Goal: Task Accomplishment & Management: Manage account settings

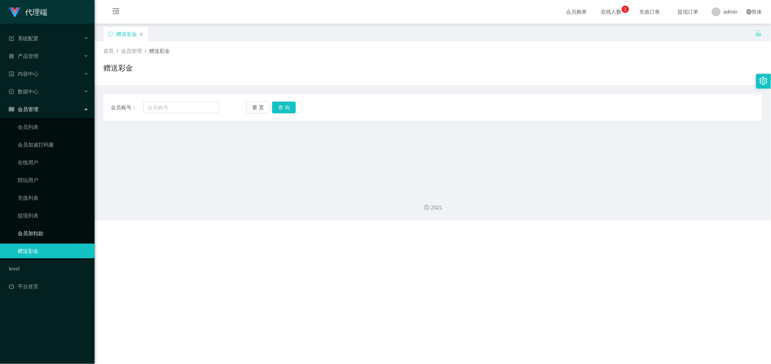
click at [67, 229] on link "会员加扣款" at bounding box center [53, 233] width 71 height 15
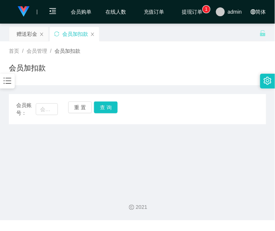
click at [93, 168] on main "关闭左侧 关闭右侧 关闭其它 刷新页面 赠送彩金 会员加扣款 首页 / 会员管理 / 会员加扣款 / 会员加扣款 会员账号： 重 置 查 询 会员账号 会员姓…" at bounding box center [137, 105] width 275 height 162
click at [36, 109] on input "text" at bounding box center [47, 109] width 22 height 12
paste input "168888"
type input "168888"
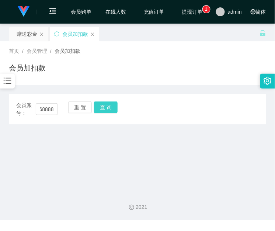
scroll to position [0, 0]
click at [102, 109] on button "查 询" at bounding box center [106, 108] width 24 height 12
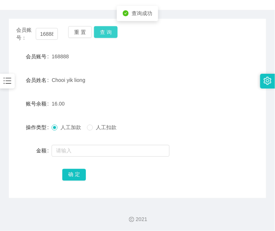
scroll to position [76, 0]
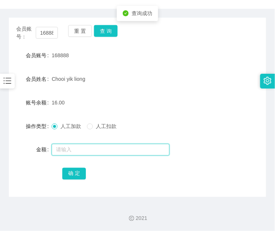
click at [64, 151] on input "text" at bounding box center [111, 150] width 118 height 12
type input "15"
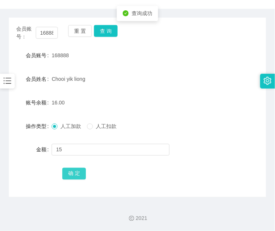
click at [74, 175] on button "确 定" at bounding box center [74, 174] width 24 height 12
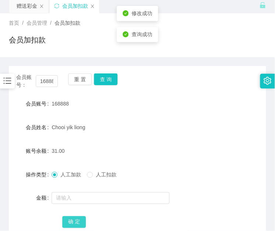
scroll to position [0, 0]
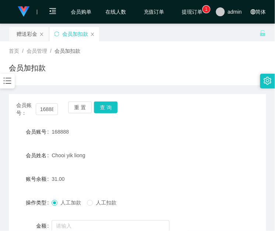
drag, startPoint x: 87, startPoint y: 148, endPoint x: 80, endPoint y: 131, distance: 17.7
click at [87, 148] on div "Chooi yik liong" at bounding box center [127, 155] width 150 height 15
click at [43, 109] on input "168888" at bounding box center [47, 109] width 22 height 12
paste input "81711606"
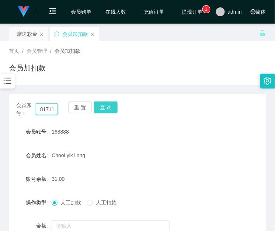
scroll to position [0, 9]
type input "81711606"
click at [102, 104] on button "查 询" at bounding box center [106, 108] width 24 height 12
click at [102, 104] on div "重 置 查 询" at bounding box center [89, 110] width 42 height 16
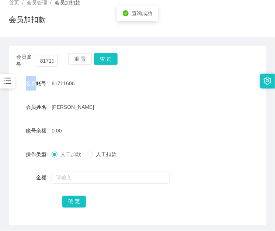
scroll to position [68, 0]
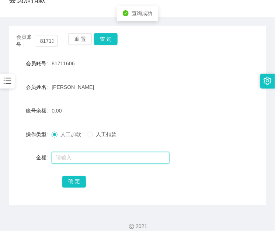
click at [78, 159] on input "text" at bounding box center [111, 158] width 118 height 12
type input "8"
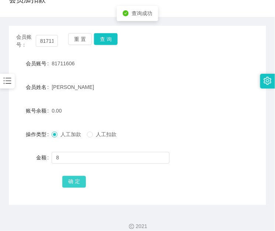
click at [74, 178] on button "确 定" at bounding box center [74, 182] width 24 height 12
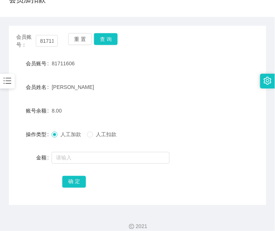
drag, startPoint x: 163, startPoint y: 109, endPoint x: 56, endPoint y: 109, distance: 107.4
click at [163, 109] on div "8.00" at bounding box center [127, 110] width 150 height 15
click at [49, 41] on input "81711606" at bounding box center [47, 41] width 22 height 12
paste input "168888"
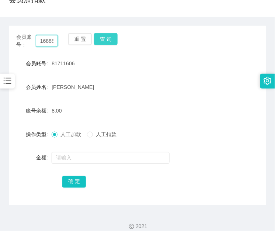
scroll to position [0, 4]
type input "168888"
click at [113, 34] on button "查 询" at bounding box center [106, 39] width 24 height 12
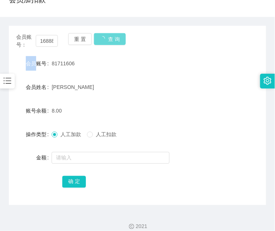
click at [114, 34] on div "会员账号： 168888 重 置 查 询" at bounding box center [138, 41] width 258 height 16
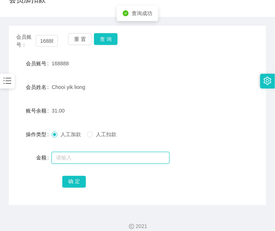
click at [108, 153] on input "text" at bounding box center [111, 158] width 118 height 12
type input "8"
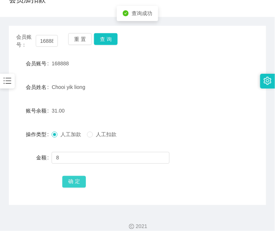
click at [82, 178] on button "确 定" at bounding box center [74, 182] width 24 height 12
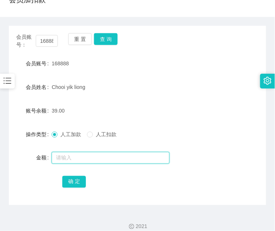
drag, startPoint x: 149, startPoint y: 157, endPoint x: 103, endPoint y: 140, distance: 49.5
click at [149, 157] on input "text" at bounding box center [111, 158] width 118 height 12
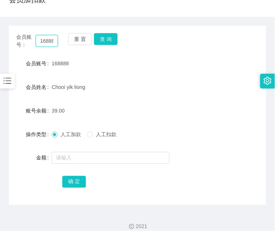
click at [46, 37] on input "168888" at bounding box center [47, 41] width 22 height 12
paste input "81711606"
type input "81711606"
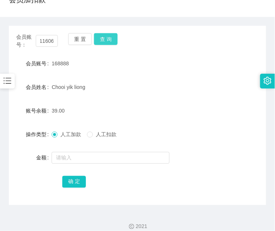
scroll to position [0, 0]
click at [106, 41] on button "查 询" at bounding box center [106, 39] width 24 height 12
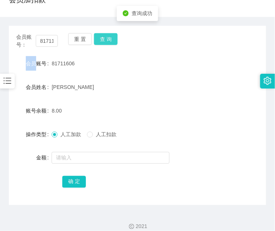
click at [106, 41] on div "重 置 查 询" at bounding box center [89, 41] width 42 height 16
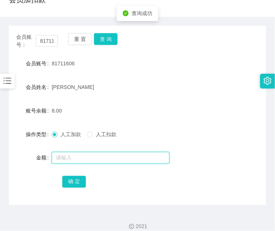
click at [85, 158] on input "text" at bounding box center [111, 158] width 118 height 12
type input "8"
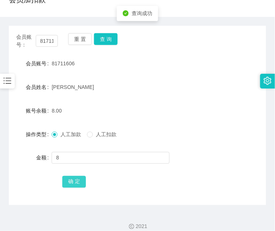
click at [80, 183] on button "确 定" at bounding box center [74, 182] width 24 height 12
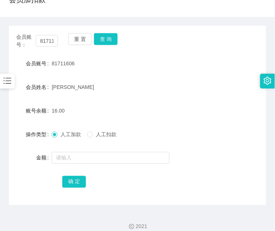
click at [158, 167] on form "会员账号 81711606 会员姓名 [PERSON_NAME] 账号余额 16.00 操作类型 人工加款 人工扣款 金额 确 定" at bounding box center [138, 122] width 258 height 133
click at [53, 35] on input "81711606" at bounding box center [47, 41] width 22 height 12
paste input "168888"
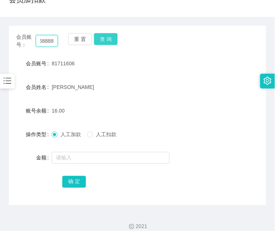
type input "168888"
click at [106, 35] on button "查 询" at bounding box center [106, 39] width 24 height 12
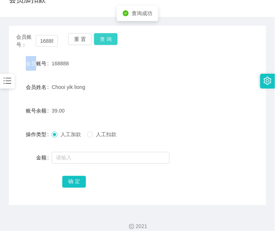
click at [106, 35] on div "重 置 查 询" at bounding box center [89, 41] width 42 height 16
drag, startPoint x: 102, startPoint y: 177, endPoint x: 102, endPoint y: 173, distance: 3.8
click at [102, 177] on div "确 定" at bounding box center [137, 181] width 150 height 15
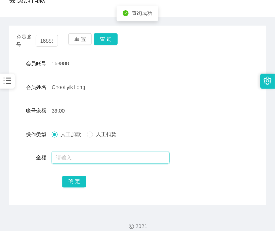
click at [104, 157] on input "text" at bounding box center [111, 158] width 118 height 12
type input "8"
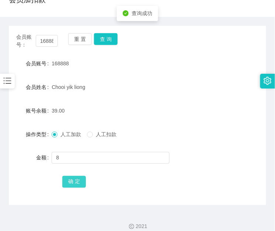
click at [69, 180] on button "确 定" at bounding box center [74, 182] width 24 height 12
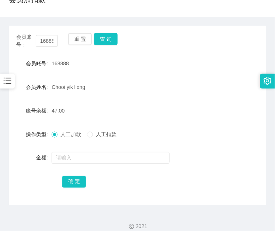
click at [127, 148] on form "会员账号 168888 会员姓名 Chooi yik liong 账号余额 47.00 操作类型 人工加款 人工扣款 金额 确 定" at bounding box center [138, 122] width 258 height 133
click at [122, 160] on input "text" at bounding box center [111, 158] width 118 height 12
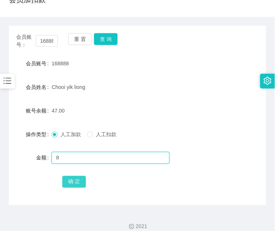
type input "8"
click at [79, 179] on button "确 定" at bounding box center [74, 182] width 24 height 12
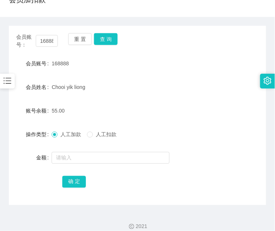
click at [86, 131] on div "人工加款 人工扣款" at bounding box center [87, 135] width 71 height 8
click at [91, 138] on div "人工加款 人工扣款" at bounding box center [127, 134] width 150 height 15
click at [94, 157] on input "text" at bounding box center [111, 158] width 118 height 12
click at [94, 159] on input "text" at bounding box center [111, 158] width 118 height 12
click at [45, 37] on input "168888" at bounding box center [47, 41] width 22 height 12
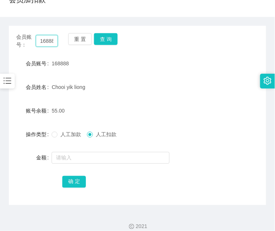
click at [45, 37] on input "168888" at bounding box center [47, 41] width 22 height 12
paste input "81711606"
type input "81711606"
click at [110, 39] on button "查 询" at bounding box center [106, 39] width 24 height 12
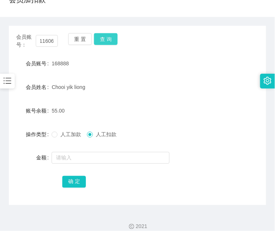
scroll to position [0, 0]
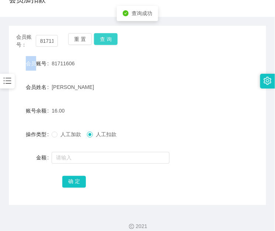
click at [110, 39] on div "会员账号： 81711606 重 置 查 询" at bounding box center [138, 41] width 258 height 16
click at [110, 39] on button "查 询" at bounding box center [106, 39] width 24 height 12
click at [75, 138] on div "人工加款 人工扣款" at bounding box center [127, 134] width 150 height 15
click at [76, 132] on span "人工加款" at bounding box center [71, 134] width 27 height 6
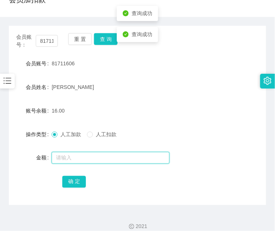
click at [76, 162] on input "text" at bounding box center [111, 158] width 118 height 12
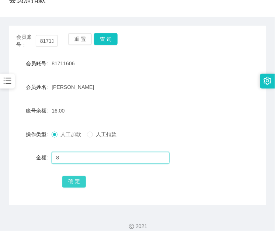
type input "8"
click at [72, 178] on button "确 定" at bounding box center [74, 182] width 24 height 12
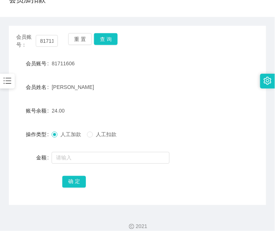
drag, startPoint x: 211, startPoint y: 112, endPoint x: 130, endPoint y: 106, distance: 81.1
click at [211, 111] on div "账号余额 24.00" at bounding box center [138, 110] width 258 height 15
click at [43, 43] on input "81711606" at bounding box center [47, 41] width 22 height 12
paste input "168888"
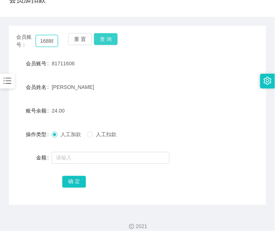
scroll to position [0, 4]
type input "168888"
click at [114, 38] on button "查 询" at bounding box center [106, 39] width 24 height 12
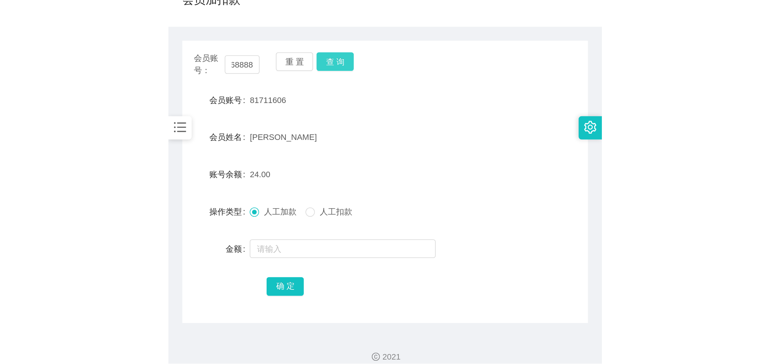
scroll to position [0, 0]
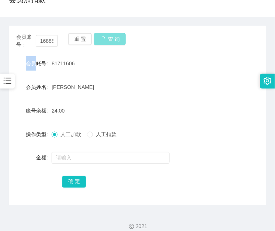
click at [114, 38] on div "会员账号： 168888 重 置 查 询" at bounding box center [138, 41] width 258 height 16
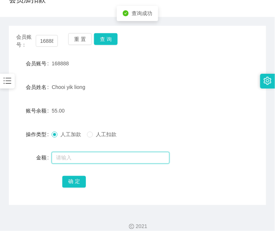
click at [128, 152] on input "text" at bounding box center [111, 158] width 118 height 12
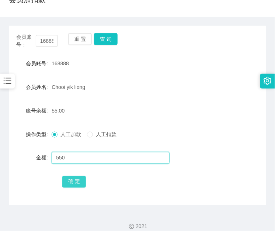
type input "550"
click at [79, 179] on button "确 定" at bounding box center [74, 182] width 24 height 12
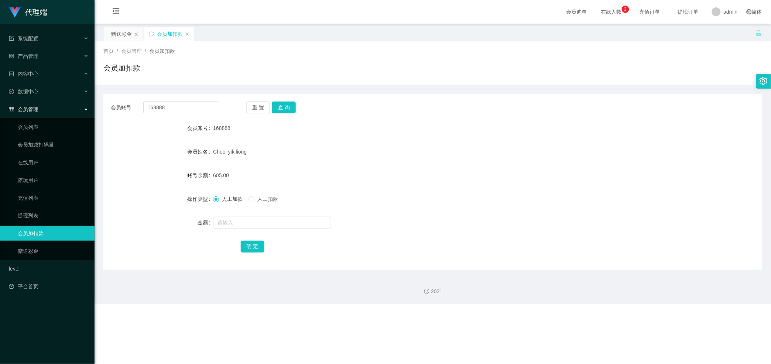
click at [34, 135] on ul "会员列表 会员加减打码量 在线用户 陪玩用户 充值列表 提现列表 会员加扣款 赠送彩金" at bounding box center [47, 189] width 94 height 142
click at [47, 116] on div "会员管理" at bounding box center [47, 109] width 94 height 15
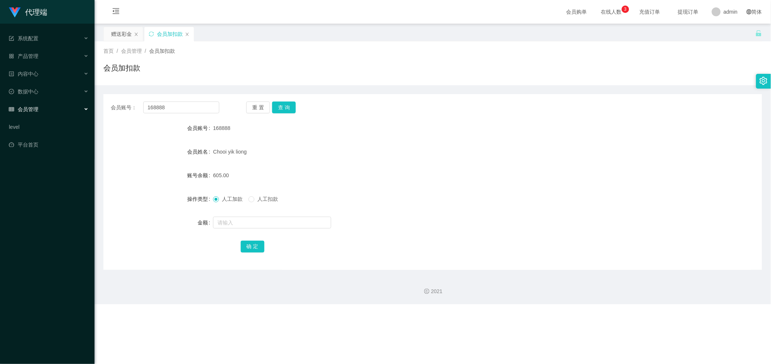
click at [46, 105] on div "会员管理" at bounding box center [47, 109] width 94 height 15
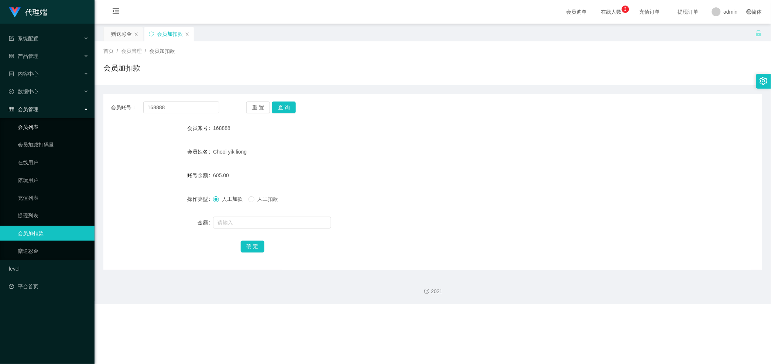
drag, startPoint x: 41, startPoint y: 123, endPoint x: 48, endPoint y: 123, distance: 6.6
click at [41, 123] on link "会员列表" at bounding box center [53, 127] width 71 height 15
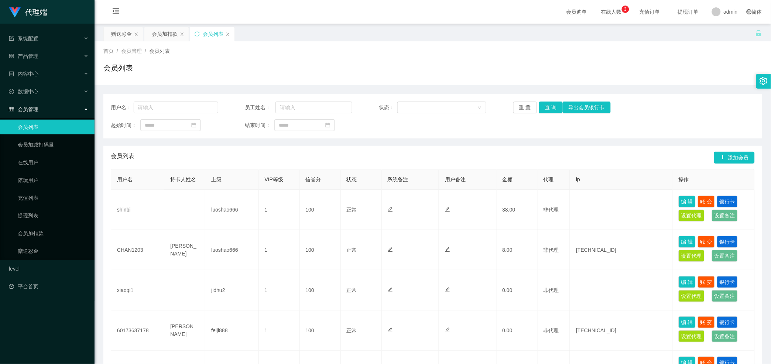
click at [211, 85] on div "用户名： 员工姓名： 状态： 重 置 查 询 导出会员银行卡 起始时间： 结束时间： 会员列表 添加会员 用户名 持卡人姓名 上级 VIP等级 信誉分 状态 …" at bounding box center [432, 350] width 658 height 530
click at [196, 108] on input "text" at bounding box center [176, 108] width 85 height 12
paste input "168888"
type input "168888"
click at [275, 110] on button "查 询" at bounding box center [551, 108] width 24 height 12
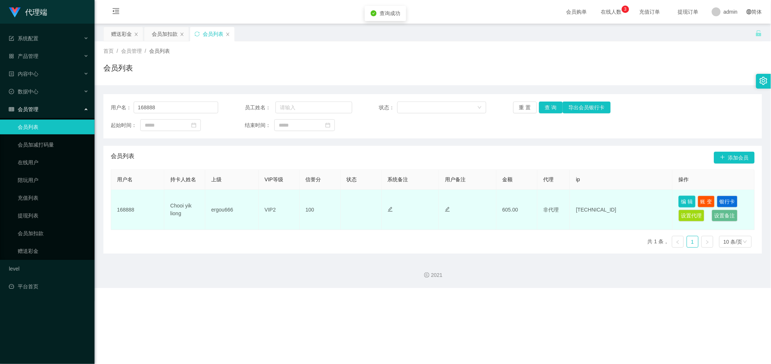
click at [275, 203] on button "编 辑" at bounding box center [686, 202] width 17 height 12
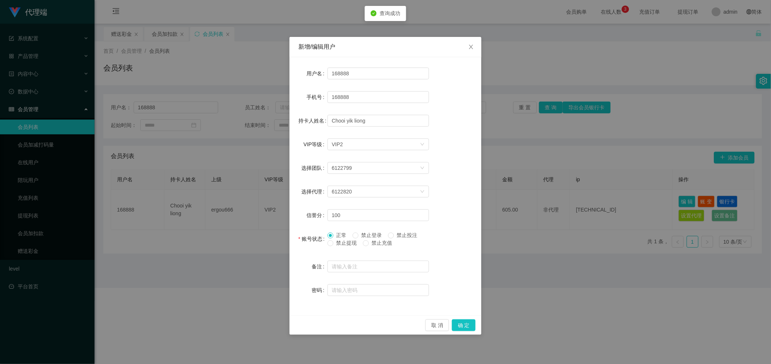
click at [275, 182] on div "新增/编辑用户 用户名 168888 手机号 168888 持卡人姓名 Chooi yik liong VIP等级 选择VIP等级 VIP2 选择团队 612…" at bounding box center [385, 182] width 771 height 364
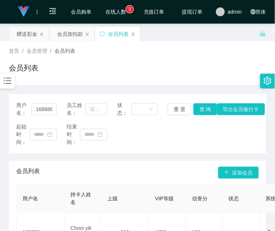
click at [76, 83] on div "首页 / 会员管理 / 会员列表 / 会员列表" at bounding box center [137, 63] width 275 height 44
drag, startPoint x: 110, startPoint y: 142, endPoint x: 106, endPoint y: 134, distance: 8.6
click at [110, 142] on div "起始时间： 结束时间：" at bounding box center [137, 134] width 243 height 23
click at [68, 31] on div "会员加扣款" at bounding box center [70, 34] width 26 height 14
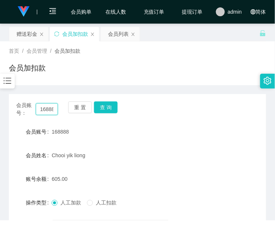
click at [46, 112] on input "168888" at bounding box center [47, 109] width 22 height 12
paste input "81711606"
type input "81711606"
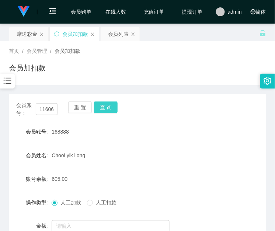
click at [113, 110] on button "查 询" at bounding box center [106, 108] width 24 height 12
click at [113, 110] on div "会员账号： 81711606 重 置 查 询" at bounding box center [138, 110] width 258 height 16
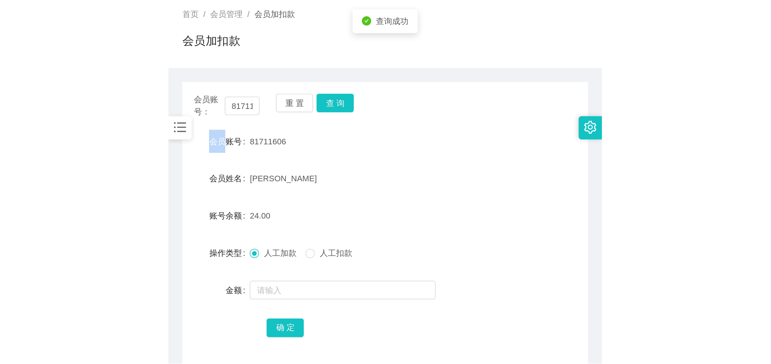
scroll to position [76, 0]
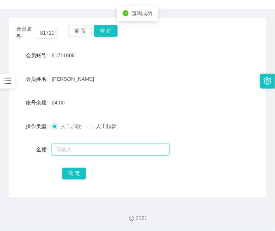
click at [95, 148] on input "text" at bounding box center [111, 150] width 118 height 12
type input "8"
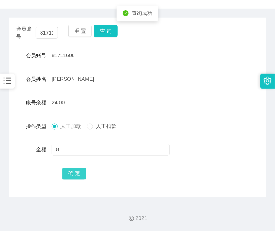
click at [75, 173] on button "确 定" at bounding box center [74, 174] width 24 height 12
drag, startPoint x: 25, startPoint y: 103, endPoint x: 56, endPoint y: 84, distance: 36.3
click at [27, 104] on label "账号余额" at bounding box center [39, 103] width 26 height 6
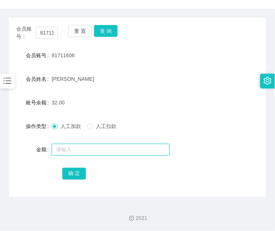
click at [83, 152] on input "text" at bounding box center [111, 150] width 118 height 12
type input "1000"
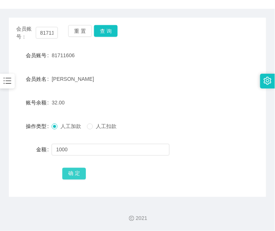
click at [78, 174] on button "确 定" at bounding box center [74, 174] width 24 height 12
click at [186, 142] on div at bounding box center [127, 149] width 150 height 15
drag, startPoint x: 144, startPoint y: 110, endPoint x: 138, endPoint y: 101, distance: 10.6
click at [144, 109] on form "会员账号 81711606 会员姓名 [PERSON_NAME] 账号余额 1050.00 操作类型 人工加款 人工扣款 金额 确 定" at bounding box center [138, 114] width 258 height 133
click at [111, 33] on button "查 询" at bounding box center [106, 31] width 24 height 12
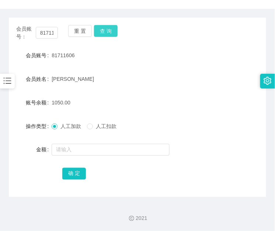
click at [111, 33] on div "会员账号： 81711606 重 置 查 询" at bounding box center [138, 33] width 258 height 16
click at [133, 99] on div "1050.00" at bounding box center [127, 102] width 150 height 15
click at [200, 139] on form "会员账号 81711606 会员姓名 [PERSON_NAME] 账号余额 1050.00 操作类型 人工加款 人工扣款 金额 确 定" at bounding box center [138, 114] width 258 height 133
click at [212, 124] on div "操作类型 人工加款 人工扣款" at bounding box center [138, 126] width 258 height 15
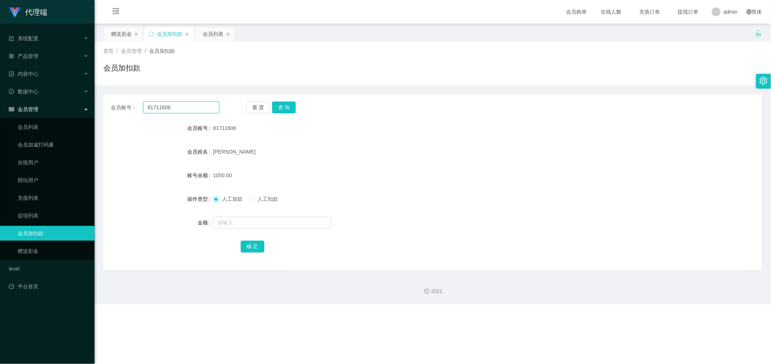
click at [158, 104] on input "81711606" at bounding box center [181, 108] width 76 height 12
click at [73, 126] on link "会员列表" at bounding box center [53, 127] width 71 height 15
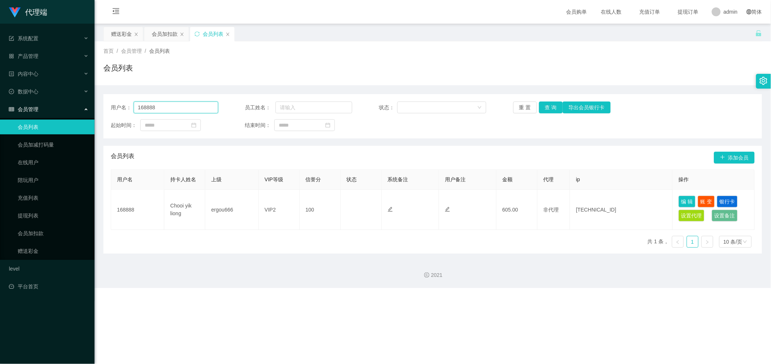
click at [178, 105] on input "168888" at bounding box center [176, 108] width 85 height 12
paste input "81711606"
type input "81711606"
click at [275, 109] on button "查 询" at bounding box center [551, 108] width 24 height 12
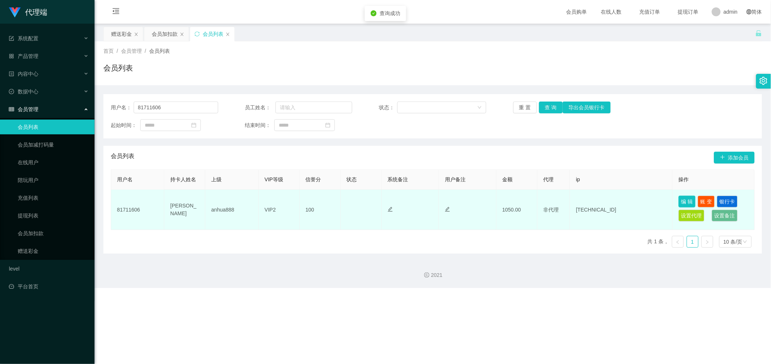
click at [275, 202] on button "编 辑" at bounding box center [686, 202] width 17 height 12
type input "81711606"
type input "[PERSON_NAME]"
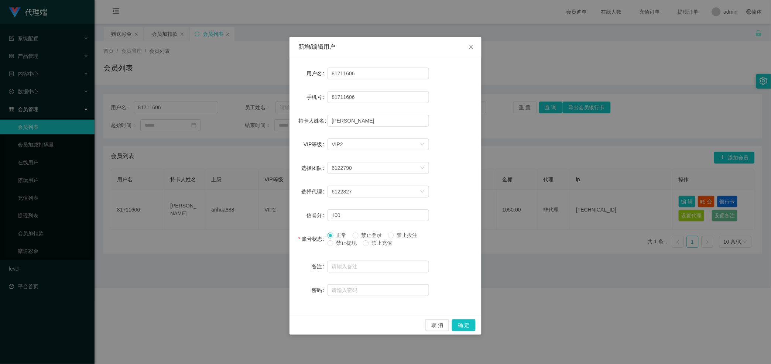
click at [275, 231] on span "禁止提现" at bounding box center [346, 243] width 27 height 6
click at [275, 231] on button "确 定" at bounding box center [464, 325] width 24 height 12
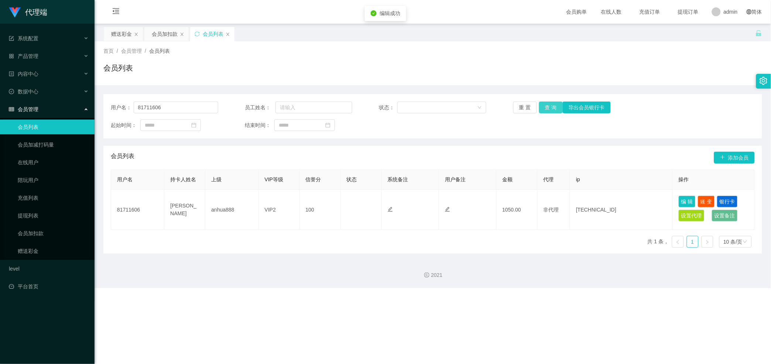
click at [275, 106] on button "查 询" at bounding box center [551, 108] width 24 height 12
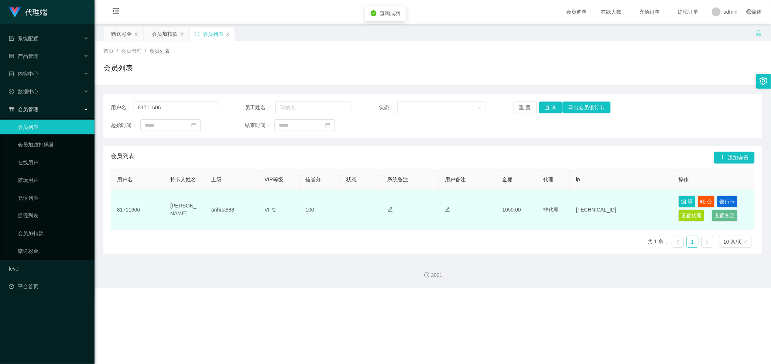
click at [275, 193] on td "编 辑 账 变 银行卡 设置代理 设置备注" at bounding box center [714, 210] width 82 height 40
click at [275, 202] on button "编 辑" at bounding box center [686, 202] width 17 height 12
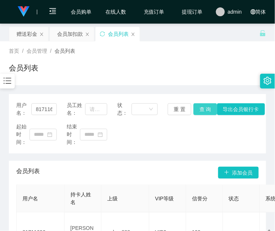
click at [202, 109] on button "查 询" at bounding box center [206, 109] width 24 height 12
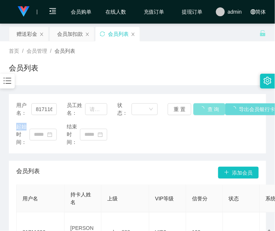
click at [202, 109] on div "重 置 查 询 导出会员银行卡" at bounding box center [188, 109] width 41 height 12
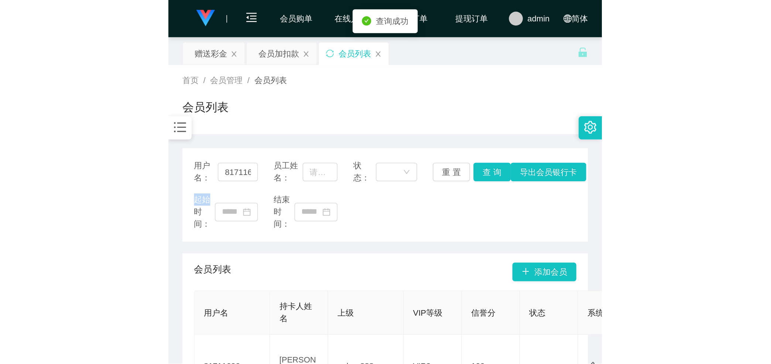
scroll to position [79, 0]
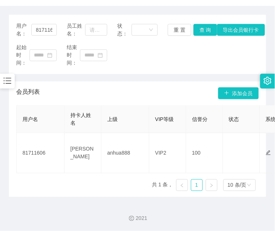
drag, startPoint x: 63, startPoint y: 197, endPoint x: 54, endPoint y: 181, distance: 18.7
click at [64, 197] on div "2021" at bounding box center [137, 214] width 275 height 34
drag, startPoint x: 169, startPoint y: 71, endPoint x: 152, endPoint y: 75, distance: 17.5
click at [169, 71] on div "用户名： 81711606 员工姓名： 状态： 重 置 查 询 导出会员银行卡 起始时间： 结束时间：" at bounding box center [138, 44] width 258 height 59
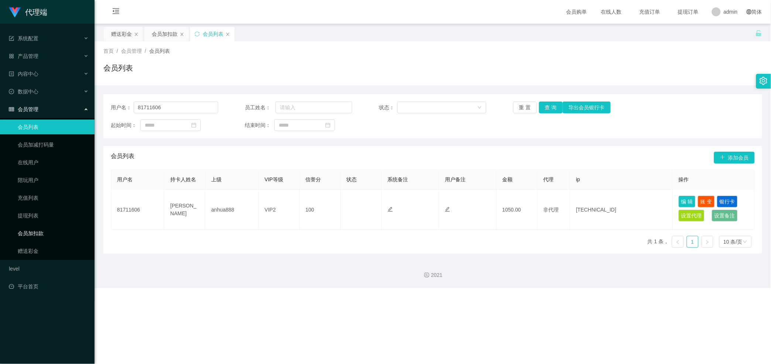
click at [46, 231] on link "会员加扣款" at bounding box center [53, 233] width 71 height 15
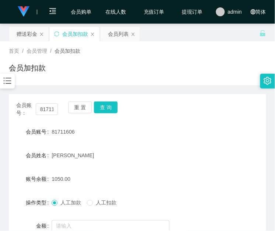
click at [42, 116] on div "会员账号： 81711606" at bounding box center [37, 110] width 42 height 16
click at [42, 108] on input "81711606" at bounding box center [47, 109] width 22 height 12
paste input "168888"
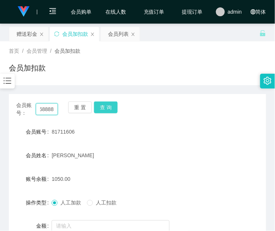
type input "168888"
drag, startPoint x: 113, startPoint y: 113, endPoint x: 108, endPoint y: 112, distance: 5.2
click at [113, 113] on button "查 询" at bounding box center [106, 108] width 24 height 12
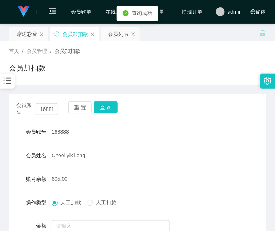
click at [108, 112] on div "重 置 查 询" at bounding box center [89, 110] width 42 height 16
click at [108, 112] on button "查 询" at bounding box center [106, 108] width 24 height 12
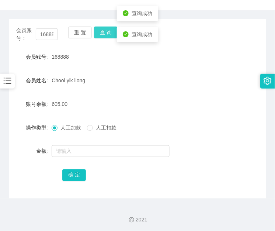
scroll to position [76, 0]
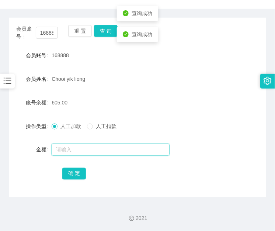
click at [77, 152] on input "text" at bounding box center [111, 150] width 118 height 12
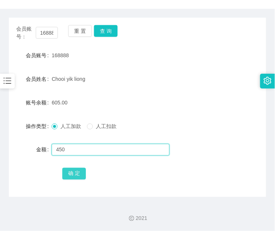
type input "450"
click at [71, 168] on button "确 定" at bounding box center [74, 174] width 24 height 12
